Goal: Information Seeking & Learning: Learn about a topic

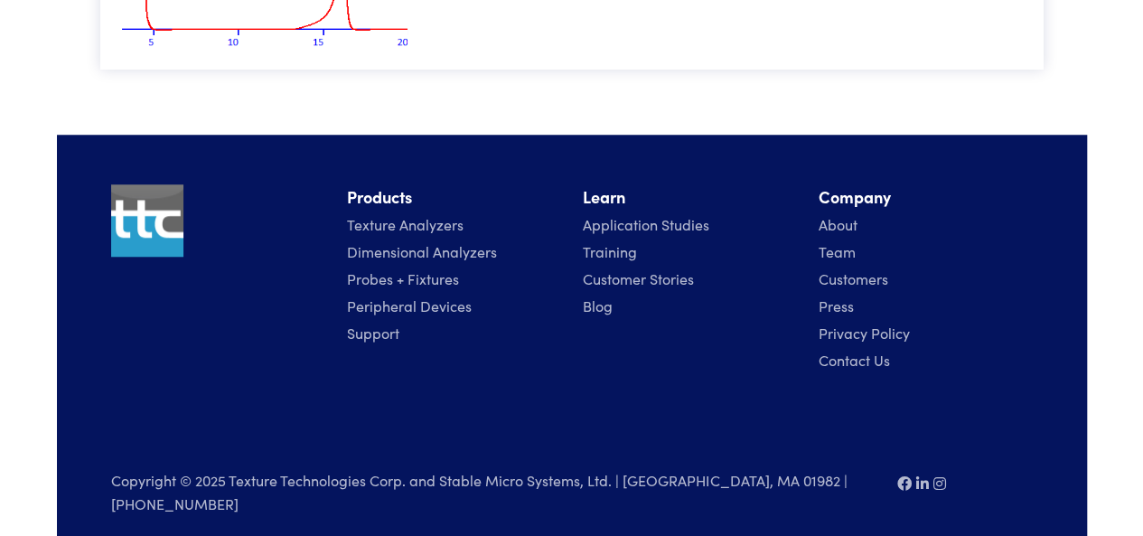
scroll to position [171, 0]
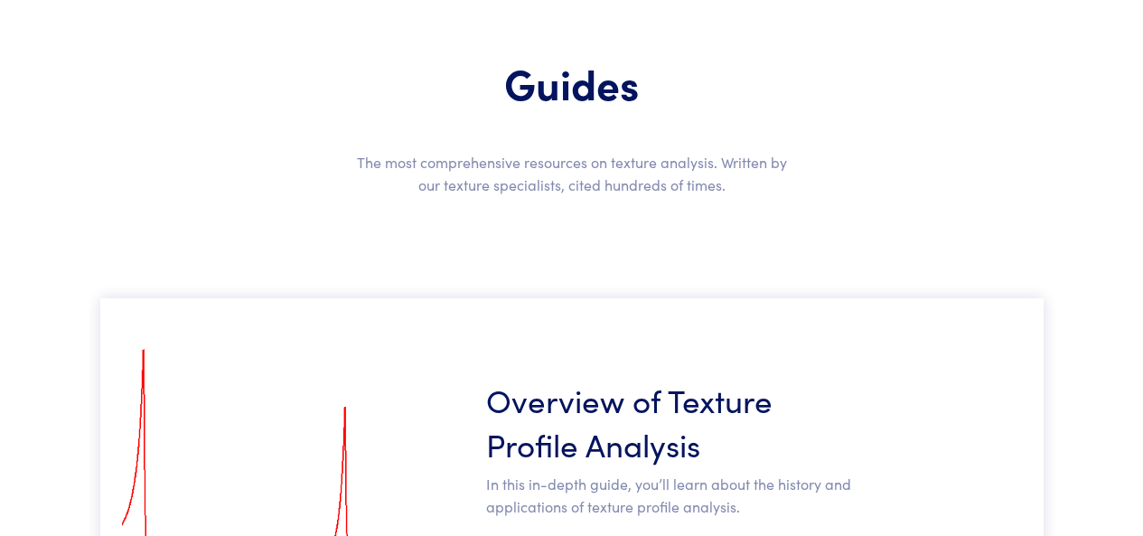
click at [618, 410] on h3 "Overview of Texture Profile Analysis" at bounding box center [669, 421] width 366 height 89
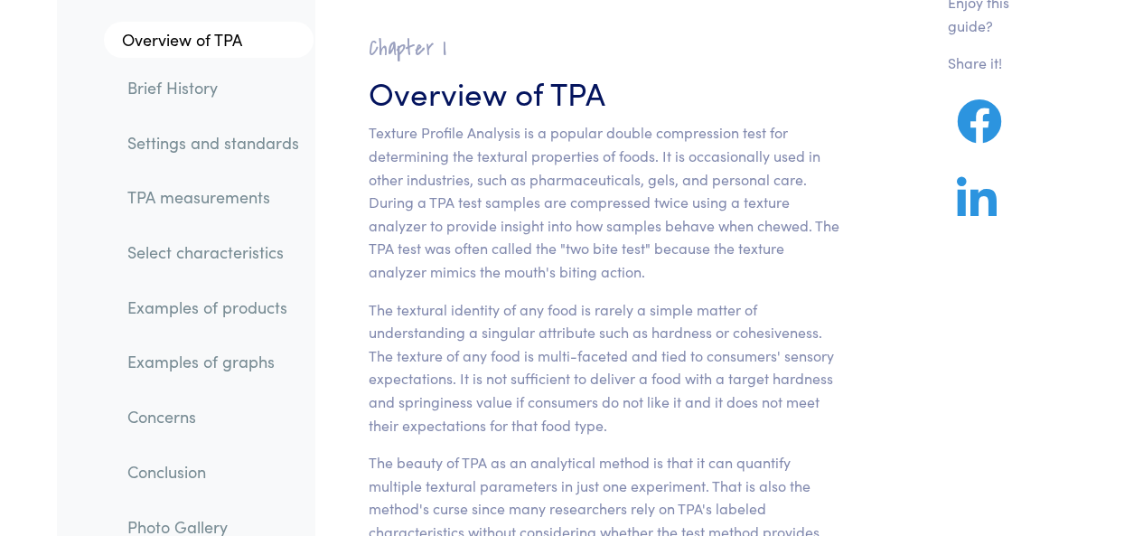
scroll to position [181, 0]
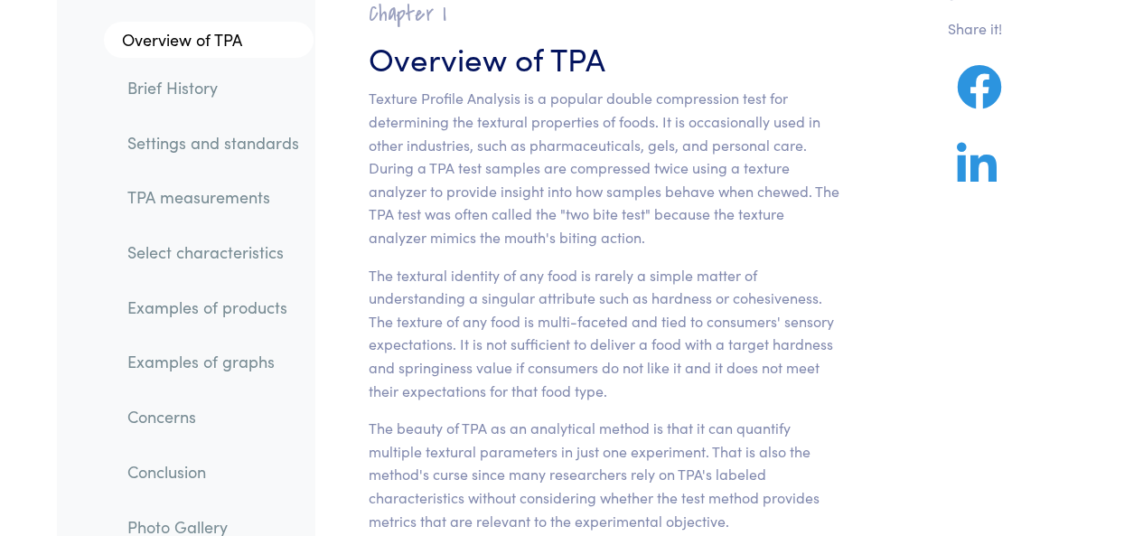
click at [198, 312] on link "Examples of products" at bounding box center [213, 307] width 201 height 42
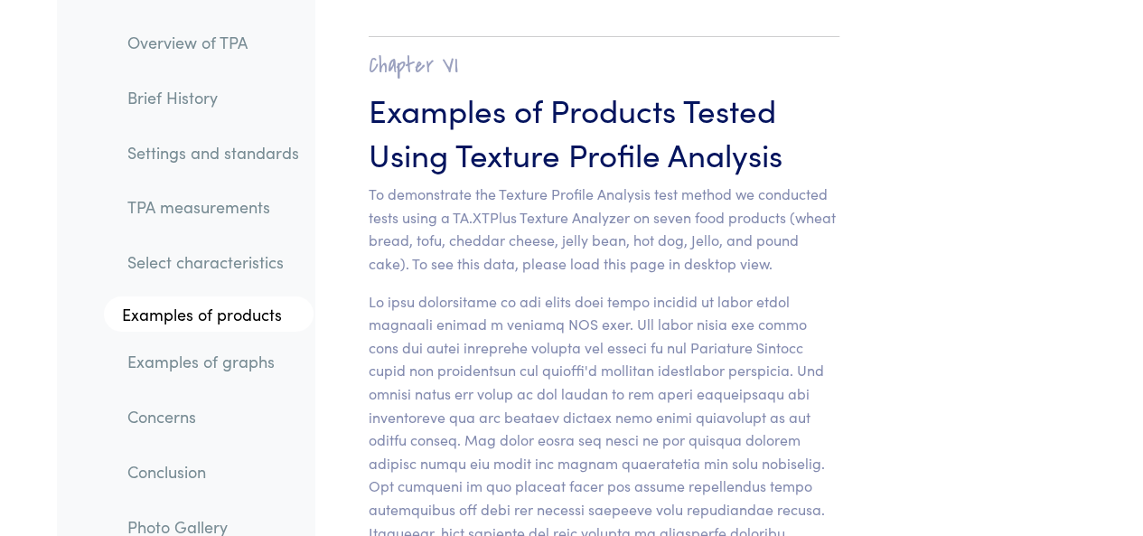
scroll to position [20054, 0]
